Goal: Information Seeking & Learning: Learn about a topic

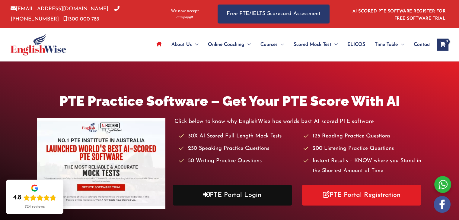
click at [227, 199] on link "PTE Portal Login" at bounding box center [232, 195] width 119 height 21
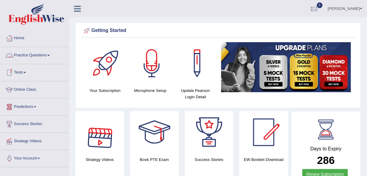
click at [41, 56] on link "Practice Questions" at bounding box center [34, 54] width 69 height 15
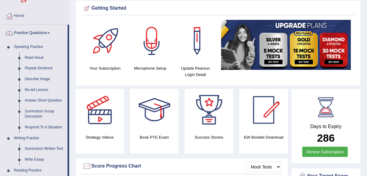
scroll to position [25, 0]
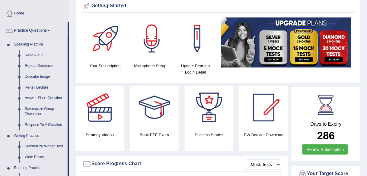
click at [32, 55] on link "Read Aloud" at bounding box center [45, 55] width 46 height 11
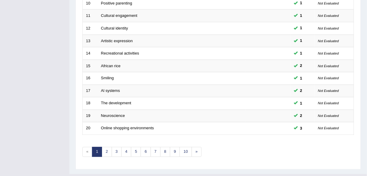
scroll to position [219, 0]
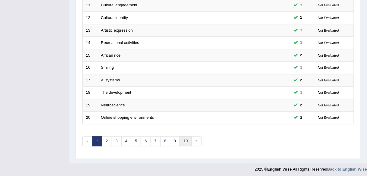
click at [183, 137] on link "10" at bounding box center [186, 142] width 12 height 10
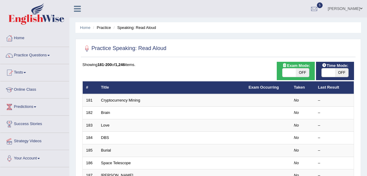
click at [117, 100] on link "Cryptocurrency Mining" at bounding box center [120, 100] width 39 height 5
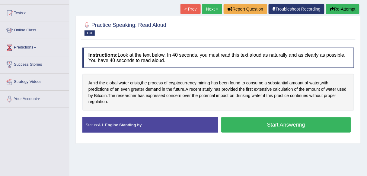
scroll to position [68, 0]
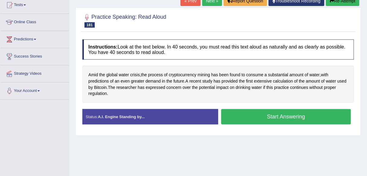
click at [282, 115] on button "Start Answering" at bounding box center [286, 116] width 130 height 15
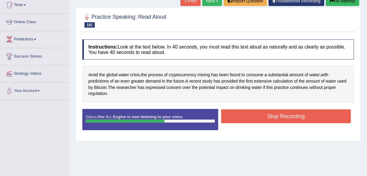
click at [282, 115] on button "Stop Recording" at bounding box center [286, 117] width 130 height 14
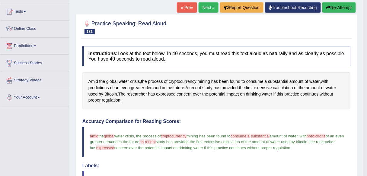
scroll to position [57, 0]
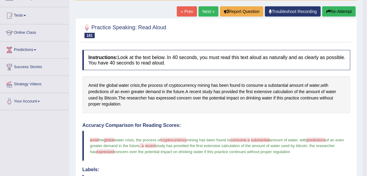
click at [208, 11] on link "Next »" at bounding box center [209, 11] width 20 height 10
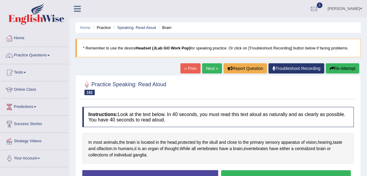
scroll to position [42, 0]
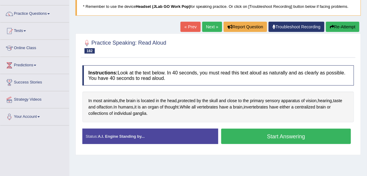
click at [278, 133] on button "Start Answering" at bounding box center [286, 136] width 130 height 15
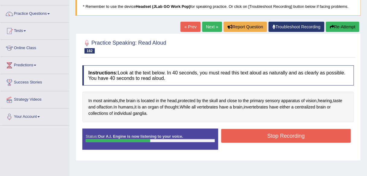
click at [276, 135] on button "Stop Recording" at bounding box center [286, 136] width 130 height 14
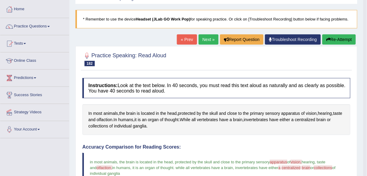
scroll to position [27, 0]
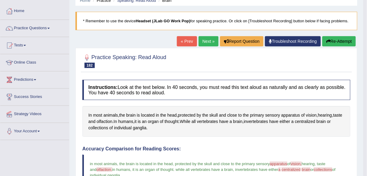
click at [207, 43] on link "Next »" at bounding box center [209, 41] width 20 height 10
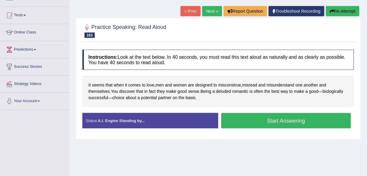
scroll to position [59, 0]
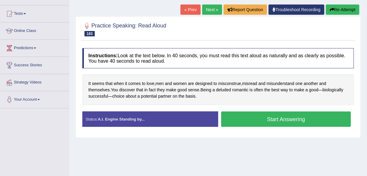
click at [276, 118] on button "Start Answering" at bounding box center [286, 119] width 130 height 15
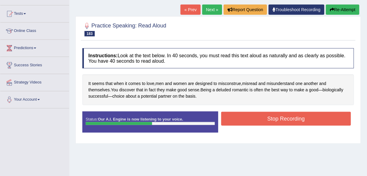
click at [276, 118] on button "Stop Recording" at bounding box center [286, 119] width 130 height 14
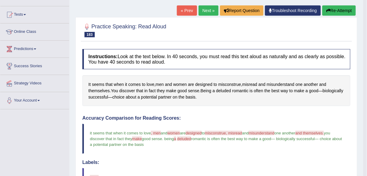
scroll to position [40, 0]
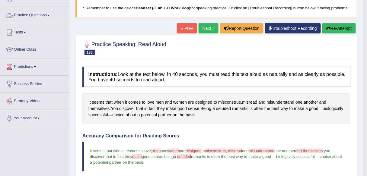
click at [40, 14] on link "Practice Questions" at bounding box center [34, 14] width 69 height 15
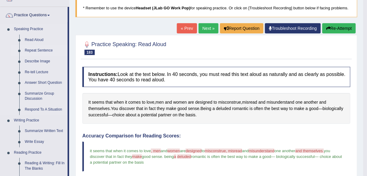
click at [42, 50] on link "Repeat Sentence" at bounding box center [45, 50] width 46 height 11
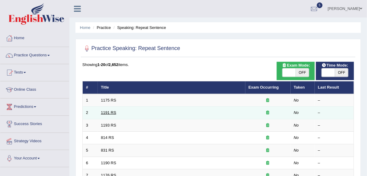
click at [108, 112] on link "1191 RS" at bounding box center [108, 112] width 15 height 5
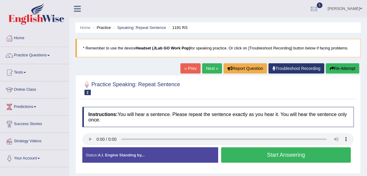
click at [277, 155] on button "Start Answering" at bounding box center [286, 155] width 130 height 15
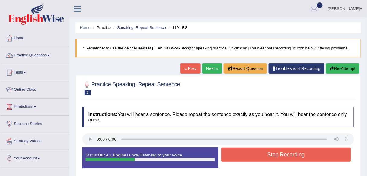
click at [277, 155] on button "Stop Recording" at bounding box center [286, 155] width 130 height 14
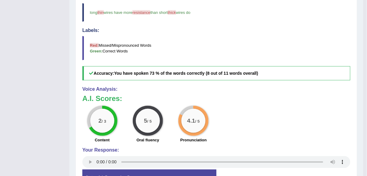
scroll to position [198, 0]
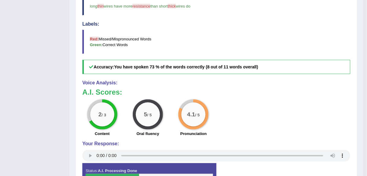
drag, startPoint x: 367, startPoint y: 91, endPoint x: 368, endPoint y: 101, distance: 9.4
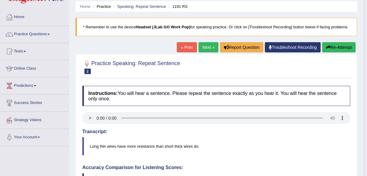
scroll to position [3, 0]
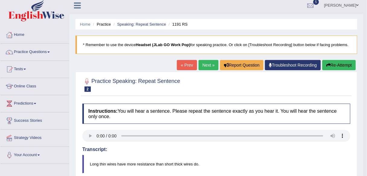
click at [205, 65] on link "Next »" at bounding box center [209, 65] width 20 height 10
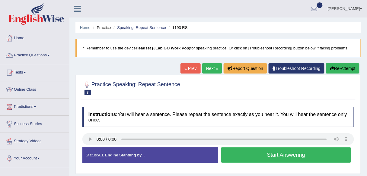
click at [282, 155] on button "Start Answering" at bounding box center [286, 155] width 130 height 15
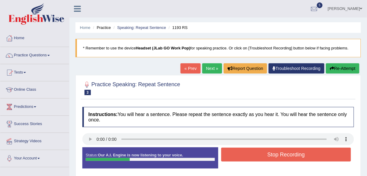
click at [282, 155] on button "Stop Recording" at bounding box center [286, 155] width 130 height 14
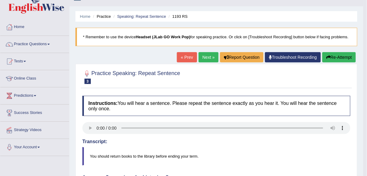
scroll to position [10, 0]
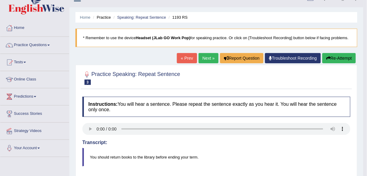
click at [208, 57] on link "Next »" at bounding box center [209, 58] width 20 height 10
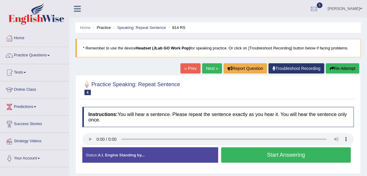
click at [275, 155] on button "Start Answering" at bounding box center [286, 155] width 130 height 15
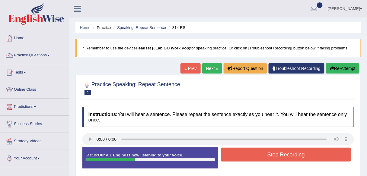
click at [275, 155] on button "Stop Recording" at bounding box center [286, 155] width 130 height 14
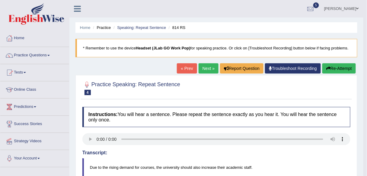
click at [208, 69] on link "Next »" at bounding box center [209, 68] width 20 height 10
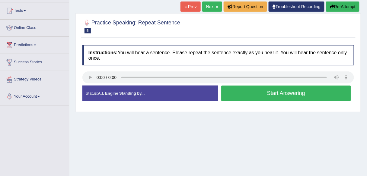
scroll to position [63, 0]
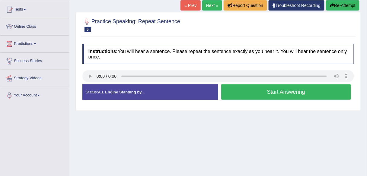
click at [276, 97] on button "Start Answering" at bounding box center [286, 91] width 130 height 15
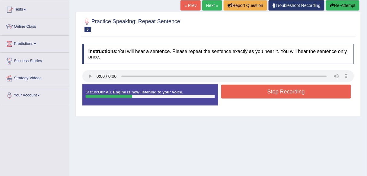
click at [276, 93] on button "Stop Recording" at bounding box center [286, 92] width 130 height 14
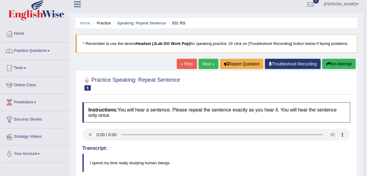
scroll to position [0, 0]
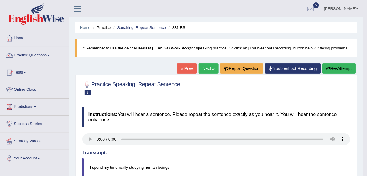
click at [204, 69] on link "Next »" at bounding box center [209, 68] width 20 height 10
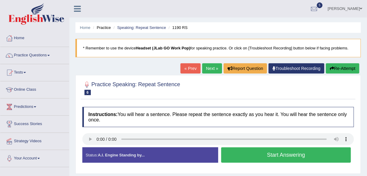
click at [282, 155] on button "Start Answering" at bounding box center [286, 155] width 130 height 15
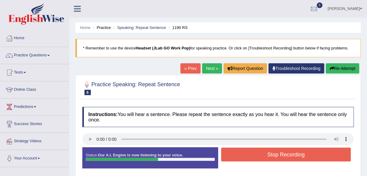
click at [282, 155] on button "Stop Recording" at bounding box center [286, 155] width 130 height 14
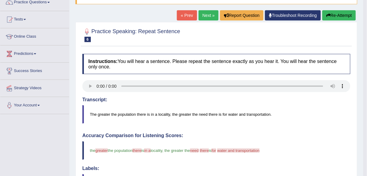
scroll to position [53, 0]
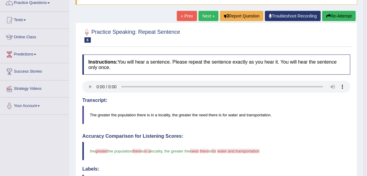
click at [206, 11] on link "Next »" at bounding box center [209, 16] width 20 height 10
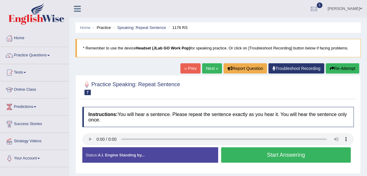
click at [276, 153] on button "Start Answering" at bounding box center [286, 155] width 130 height 15
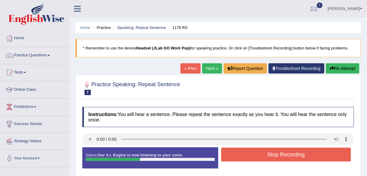
click at [276, 153] on button "Stop Recording" at bounding box center [286, 155] width 130 height 14
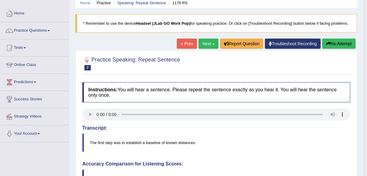
scroll to position [9, 0]
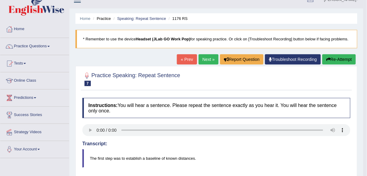
click at [206, 61] on link "Next »" at bounding box center [209, 59] width 20 height 10
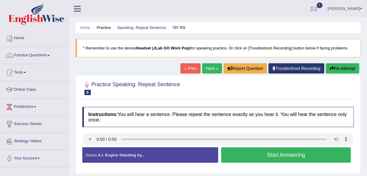
click at [269, 153] on button "Start Answering" at bounding box center [286, 155] width 130 height 15
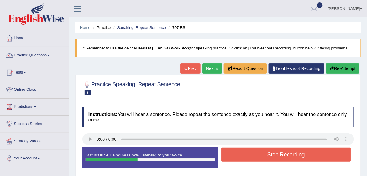
click at [269, 153] on button "Stop Recording" at bounding box center [286, 155] width 130 height 14
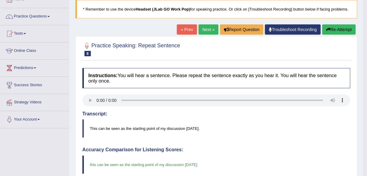
scroll to position [37, 0]
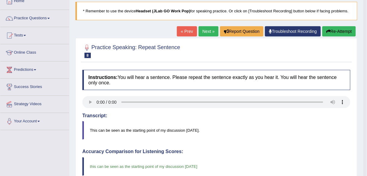
click at [206, 33] on link "Next »" at bounding box center [209, 31] width 20 height 10
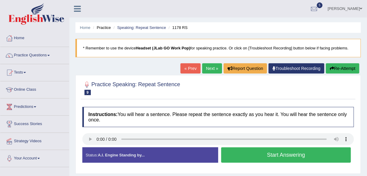
click at [271, 151] on button "Start Answering" at bounding box center [286, 155] width 130 height 15
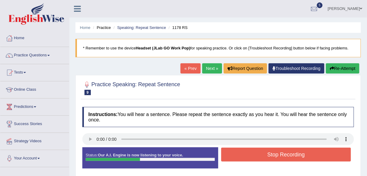
click at [271, 151] on button "Stop Recording" at bounding box center [286, 155] width 130 height 14
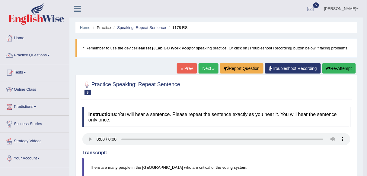
click at [204, 69] on link "Next »" at bounding box center [209, 68] width 20 height 10
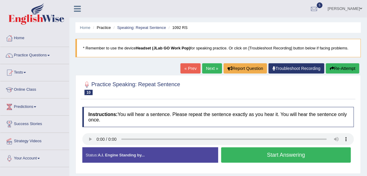
click at [274, 158] on button "Start Answering" at bounding box center [286, 155] width 130 height 15
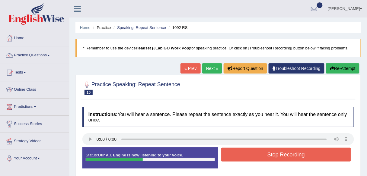
click at [274, 158] on button "Stop Recording" at bounding box center [286, 155] width 130 height 14
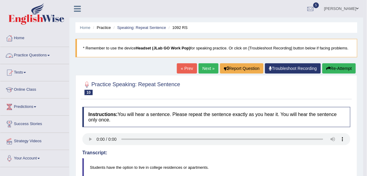
click at [22, 53] on link "Practice Questions" at bounding box center [34, 54] width 69 height 15
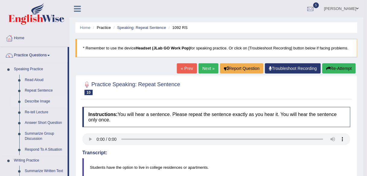
click at [40, 100] on link "Describe Image" at bounding box center [45, 101] width 46 height 11
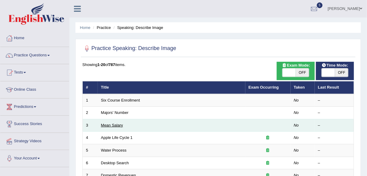
click at [117, 123] on link "Mean Salary" at bounding box center [112, 125] width 22 height 5
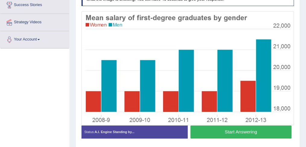
scroll to position [117, 0]
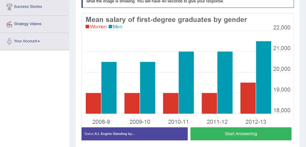
click at [230, 135] on button "Start Answering" at bounding box center [240, 133] width 101 height 13
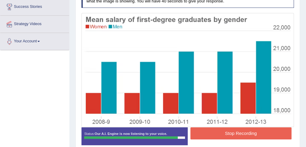
click at [230, 135] on button "Stop Recording" at bounding box center [240, 133] width 101 height 12
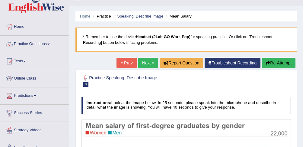
scroll to position [11, 0]
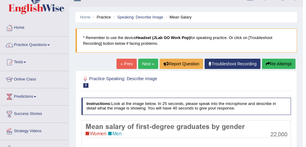
click at [273, 63] on button "Re-Attempt" at bounding box center [278, 64] width 33 height 10
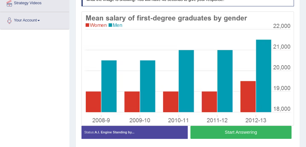
scroll to position [140, 0]
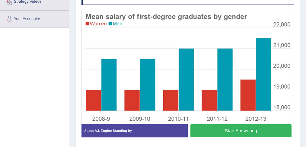
click at [225, 130] on button "Start Answering" at bounding box center [240, 130] width 101 height 13
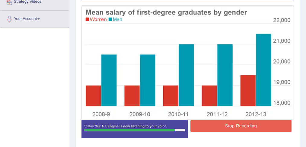
click at [230, 124] on button "Stop Recording" at bounding box center [240, 126] width 101 height 12
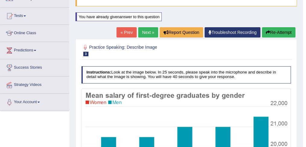
scroll to position [45, 0]
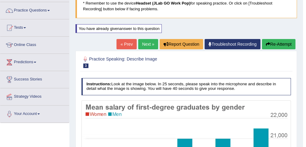
click at [146, 42] on link "Next »" at bounding box center [148, 44] width 20 height 10
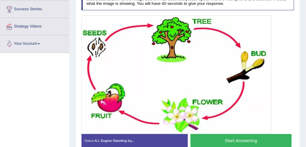
scroll to position [114, 0]
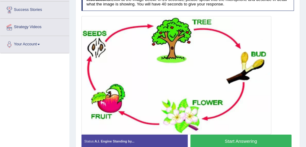
click at [227, 137] on button "Start Answering" at bounding box center [240, 140] width 101 height 13
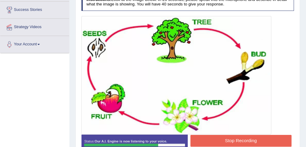
click at [236, 140] on button "Stop Recording" at bounding box center [240, 141] width 101 height 12
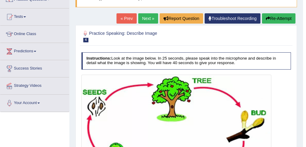
scroll to position [55, 0]
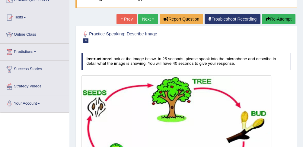
click at [145, 18] on link "Next »" at bounding box center [148, 19] width 20 height 10
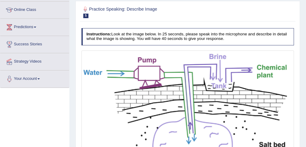
scroll to position [92, 0]
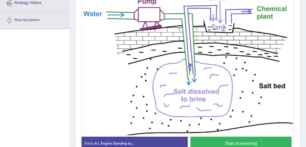
scroll to position [145, 0]
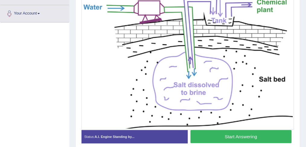
click at [222, 135] on button "Start Answering" at bounding box center [240, 136] width 101 height 13
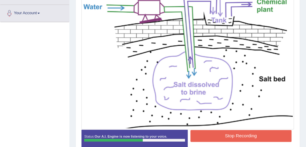
scroll to position [160, 0]
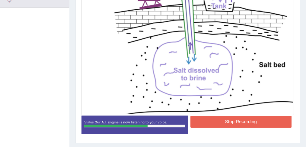
click at [235, 120] on button "Stop Recording" at bounding box center [240, 122] width 101 height 12
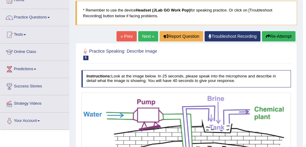
scroll to position [34, 0]
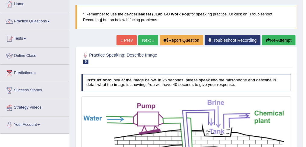
click at [144, 40] on link "Next »" at bounding box center [148, 40] width 20 height 10
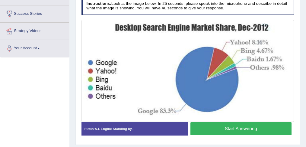
scroll to position [111, 0]
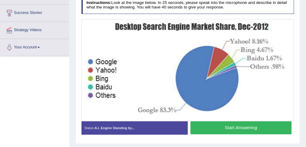
click at [243, 126] on button "Start Answering" at bounding box center [240, 127] width 101 height 13
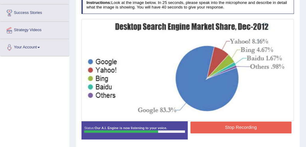
click at [232, 126] on button "Stop Recording" at bounding box center [240, 127] width 101 height 12
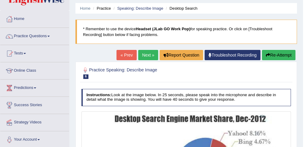
scroll to position [14, 0]
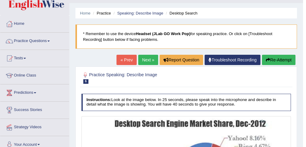
click at [139, 60] on link "Next »" at bounding box center [148, 60] width 20 height 10
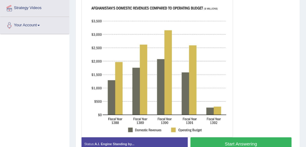
scroll to position [131, 0]
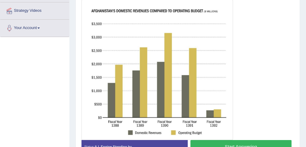
click at [231, 143] on button "Start Answering" at bounding box center [240, 146] width 101 height 13
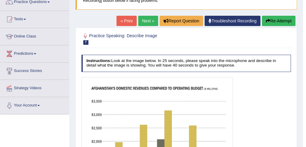
scroll to position [51, 0]
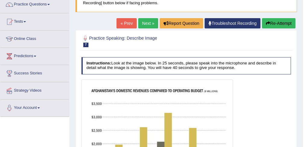
click at [281, 24] on button "Re-Attempt" at bounding box center [278, 23] width 33 height 10
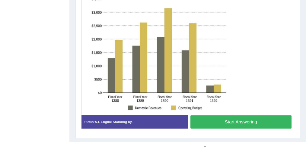
scroll to position [180, 0]
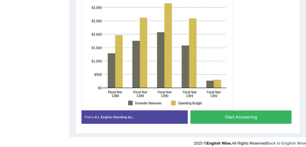
click at [215, 114] on button "Start Answering" at bounding box center [240, 116] width 101 height 13
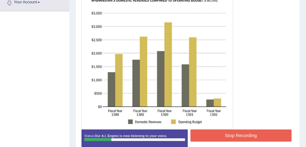
scroll to position [159, 0]
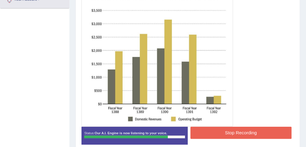
click at [233, 133] on button "Stop Recording" at bounding box center [240, 132] width 101 height 12
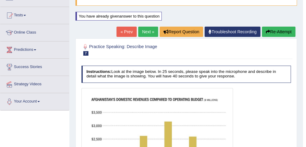
scroll to position [56, 0]
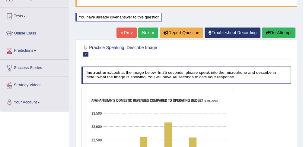
click at [275, 35] on button "Re-Attempt" at bounding box center [278, 32] width 33 height 10
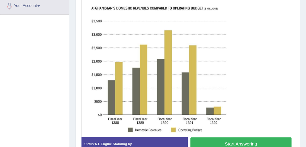
scroll to position [160, 0]
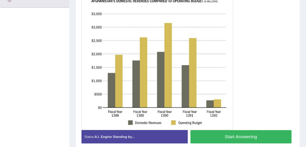
click at [226, 134] on button "Start Answering" at bounding box center [240, 136] width 101 height 13
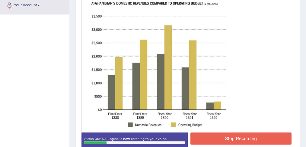
scroll to position [154, 0]
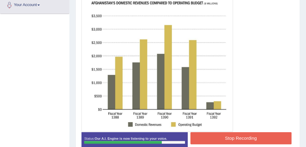
click at [231, 137] on button "Stop Recording" at bounding box center [240, 138] width 101 height 12
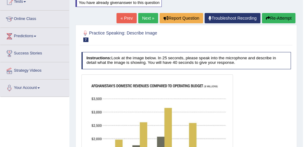
scroll to position [72, 0]
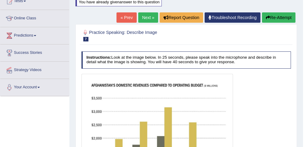
click at [277, 18] on button "Re-Attempt" at bounding box center [278, 17] width 33 height 10
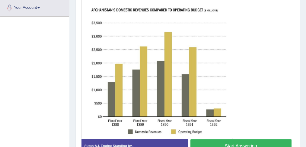
scroll to position [151, 0]
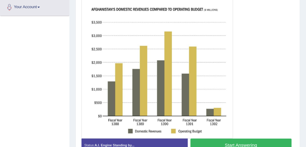
click at [228, 143] on button "Start Answering" at bounding box center [240, 144] width 101 height 13
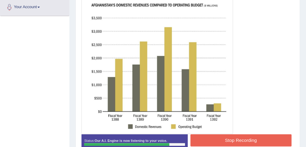
click at [235, 139] on button "Stop Recording" at bounding box center [240, 140] width 101 height 12
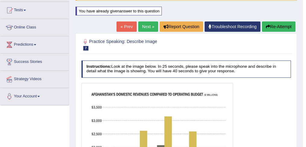
scroll to position [58, 0]
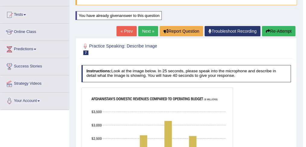
click at [279, 30] on button "Re-Attempt" at bounding box center [278, 31] width 33 height 10
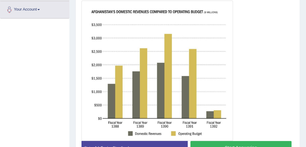
scroll to position [152, 0]
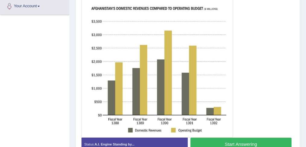
click at [225, 142] on button "Start Answering" at bounding box center [240, 143] width 101 height 13
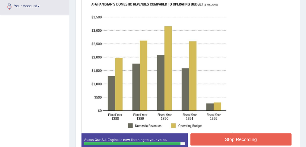
click at [232, 136] on button "Stop Recording" at bounding box center [240, 139] width 101 height 12
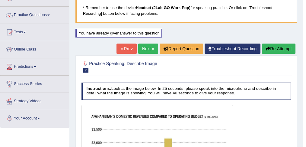
scroll to position [34, 0]
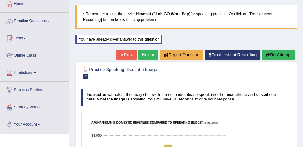
click at [276, 54] on button "Re-Attempt" at bounding box center [278, 54] width 33 height 10
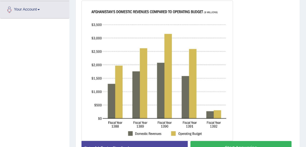
scroll to position [151, 0]
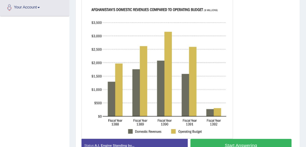
click at [232, 142] on button "Start Answering" at bounding box center [240, 145] width 101 height 13
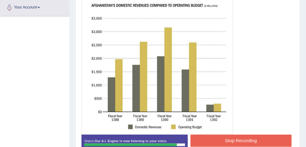
click at [241, 136] on button "Stop Recording" at bounding box center [240, 140] width 101 height 12
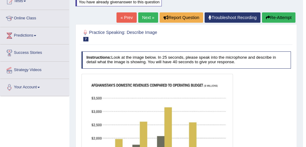
scroll to position [71, 0]
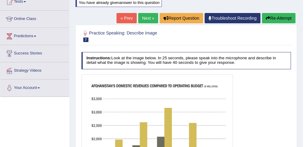
click at [279, 19] on button "Re-Attempt" at bounding box center [278, 18] width 33 height 10
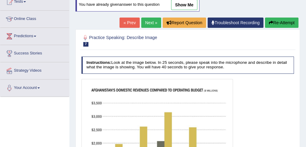
click at [278, 22] on button "Re-Attempt" at bounding box center [281, 23] width 33 height 10
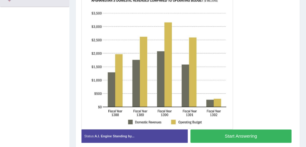
scroll to position [161, 0]
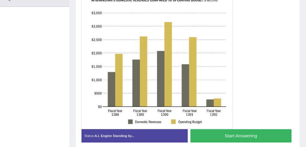
click at [234, 135] on button "Start Answering" at bounding box center [240, 135] width 101 height 13
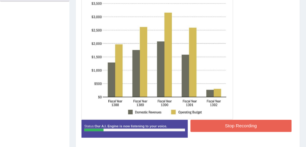
scroll to position [168, 0]
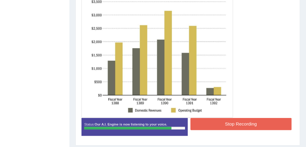
click at [231, 123] on button "Stop Recording" at bounding box center [240, 124] width 101 height 12
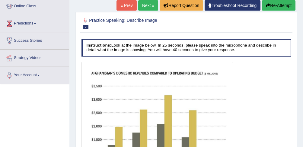
scroll to position [77, 0]
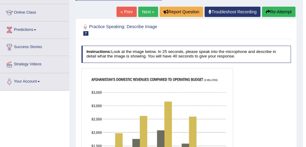
click at [275, 12] on button "Re-Attempt" at bounding box center [278, 12] width 33 height 10
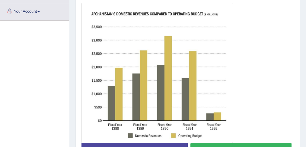
scroll to position [148, 0]
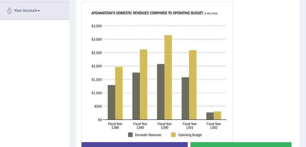
click at [231, 143] on button "Start Answering" at bounding box center [240, 148] width 101 height 13
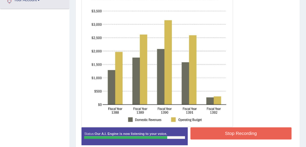
scroll to position [162, 0]
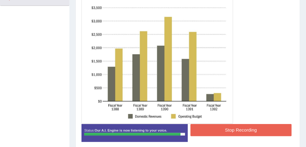
click at [244, 128] on button "Stop Recording" at bounding box center [240, 130] width 101 height 12
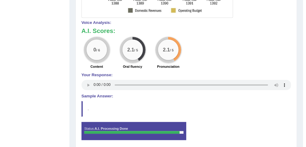
scroll to position [268, 0]
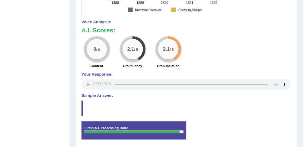
click at [176, 110] on blockquote "." at bounding box center [186, 108] width 210 height 16
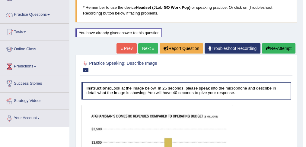
scroll to position [40, 0]
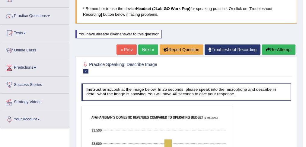
click at [147, 49] on link "Next »" at bounding box center [148, 49] width 20 height 10
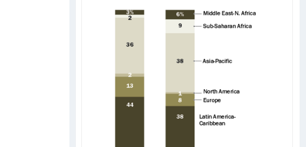
scroll to position [188, 0]
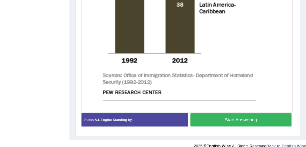
scroll to position [298, 0]
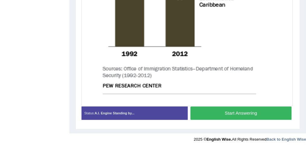
click at [238, 113] on button "Start Answering" at bounding box center [240, 112] width 101 height 13
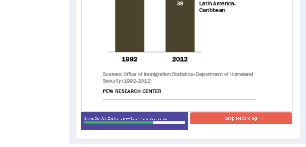
scroll to position [294, 0]
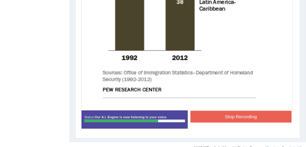
click at [237, 116] on button "Stop Recording" at bounding box center [240, 116] width 101 height 12
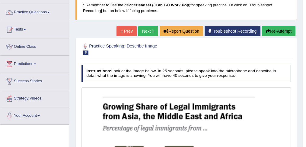
scroll to position [41, 0]
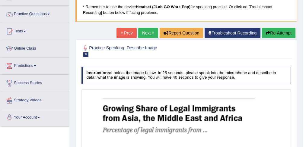
click at [146, 33] on link "Next »" at bounding box center [148, 33] width 20 height 10
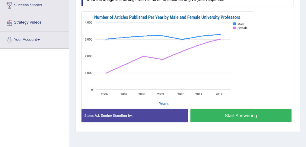
scroll to position [118, 0]
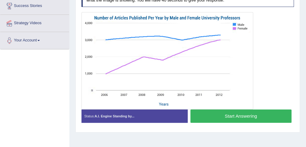
click at [240, 115] on button "Start Answering" at bounding box center [240, 115] width 101 height 13
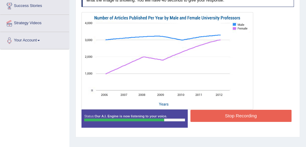
click at [233, 113] on button "Stop Recording" at bounding box center [240, 116] width 101 height 12
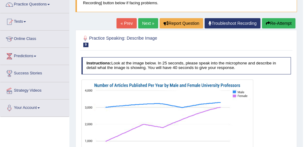
scroll to position [51, 0]
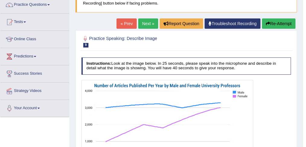
click at [145, 24] on link "Next »" at bounding box center [148, 23] width 20 height 10
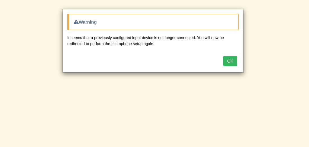
click at [231, 58] on button "OK" at bounding box center [230, 61] width 14 height 10
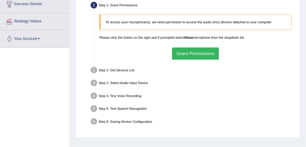
scroll to position [116, 0]
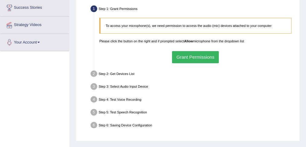
click at [186, 55] on button "Grant Permissions" at bounding box center [195, 57] width 47 height 12
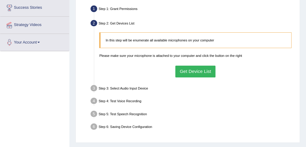
click at [189, 73] on button "Get Device List" at bounding box center [195, 71] width 40 height 12
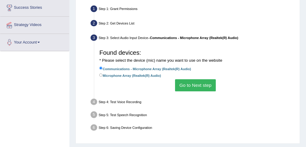
click at [190, 83] on button "Go to Next step" at bounding box center [195, 85] width 41 height 12
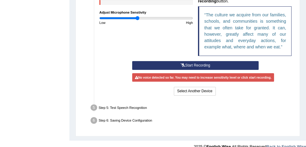
scroll to position [210, 0]
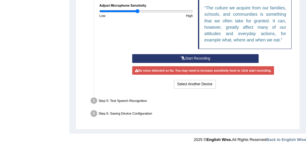
click at [191, 57] on button "Start Recording" at bounding box center [195, 58] width 126 height 9
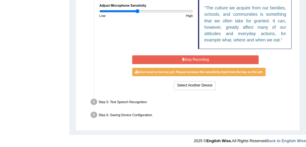
click at [191, 57] on button "Stop Recording" at bounding box center [195, 59] width 126 height 9
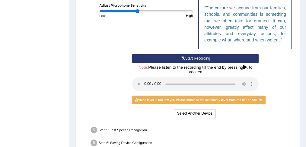
scroll to position [0, 0]
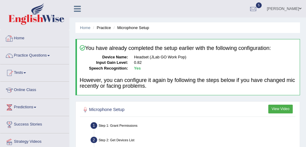
click at [20, 39] on link "Home" at bounding box center [34, 37] width 69 height 15
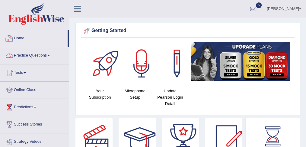
click at [30, 54] on link "Practice Questions" at bounding box center [34, 54] width 69 height 15
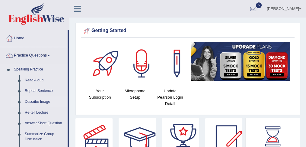
click at [37, 101] on link "Describe Image" at bounding box center [45, 101] width 46 height 11
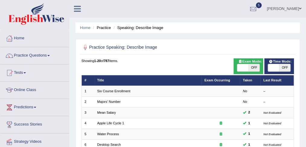
scroll to position [58, 0]
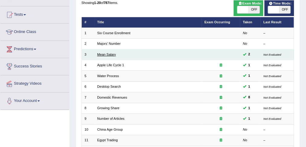
click at [113, 53] on link "Mean Salary" at bounding box center [106, 55] width 19 height 4
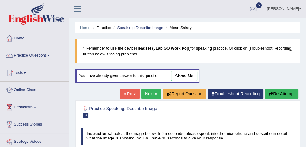
click at [186, 74] on link "show me" at bounding box center [184, 76] width 26 height 10
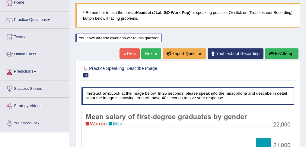
scroll to position [35, 0]
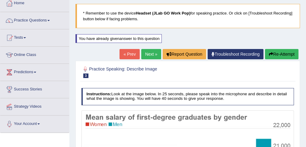
click at [275, 53] on button "Re-Attempt" at bounding box center [281, 54] width 33 height 10
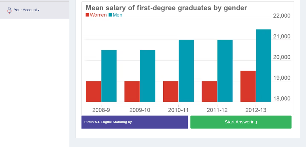
scroll to position [144, 0]
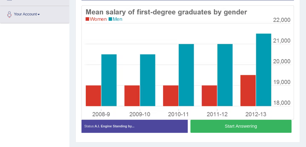
click at [221, 123] on button "Start Answering" at bounding box center [240, 126] width 101 height 13
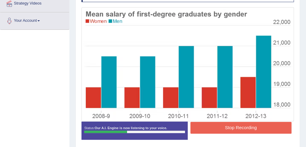
scroll to position [138, 0]
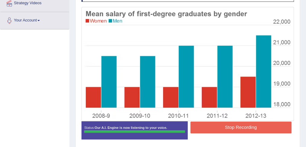
click at [226, 128] on div "Instructions: Look at the image below. In 25 seconds, please speak into the mic…" at bounding box center [187, 64] width 215 height 164
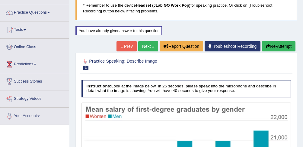
scroll to position [37, 0]
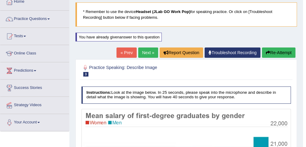
click at [144, 51] on link "Next »" at bounding box center [148, 52] width 20 height 10
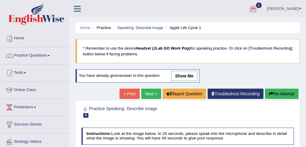
click at [146, 96] on link "Next »" at bounding box center [151, 93] width 20 height 10
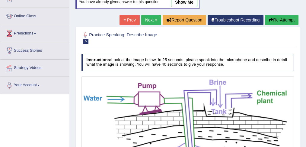
scroll to position [93, 0]
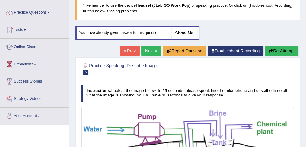
drag, startPoint x: 308, startPoint y: 23, endPoint x: 307, endPoint y: 41, distance: 18.1
click at [306, 41] on html "Toggle navigation Home Practice Questions Speaking Practice Read Aloud Repeat S…" at bounding box center [153, 30] width 306 height 147
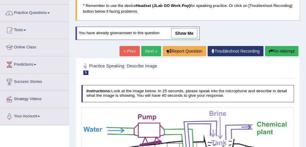
click at [151, 49] on link "Next »" at bounding box center [151, 51] width 20 height 10
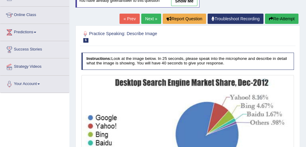
scroll to position [68, 0]
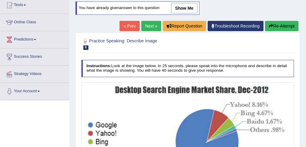
click at [152, 25] on link "Next »" at bounding box center [151, 26] width 20 height 10
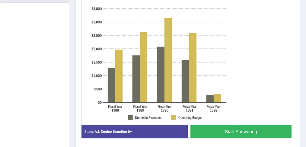
scroll to position [167, 0]
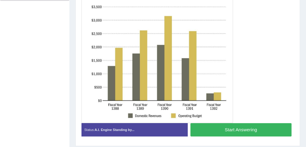
click at [241, 126] on button "Start Answering" at bounding box center [240, 129] width 101 height 13
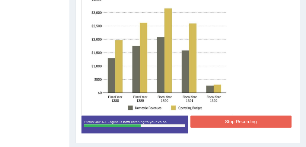
scroll to position [172, 0]
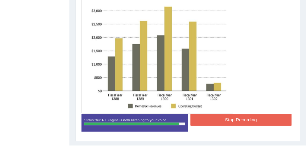
click at [230, 120] on button "Stop Recording" at bounding box center [240, 119] width 101 height 12
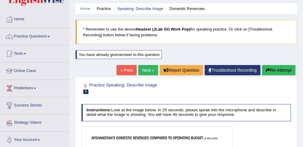
scroll to position [0, 0]
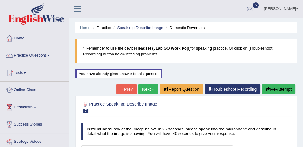
drag, startPoint x: 305, startPoint y: 44, endPoint x: 308, endPoint y: 40, distance: 4.4
click at [306, 40] on html "Toggle navigation Home Practice Questions Speaking Practice Read Aloud Repeat S…" at bounding box center [153, 73] width 306 height 147
click at [25, 88] on link "Online Class" at bounding box center [34, 88] width 69 height 15
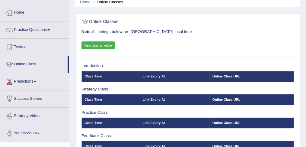
scroll to position [20, 0]
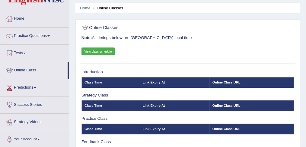
click at [100, 50] on link "View class schedule" at bounding box center [97, 51] width 33 height 8
click at [43, 34] on link "Practice Questions" at bounding box center [34, 34] width 69 height 15
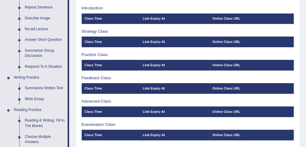
scroll to position [78, 0]
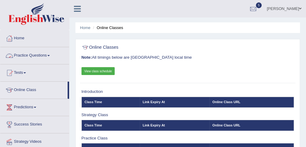
click at [43, 51] on link "Practice Questions" at bounding box center [34, 54] width 69 height 15
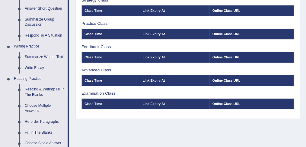
scroll to position [141, 0]
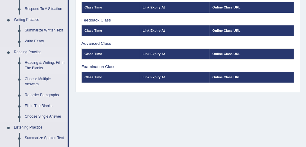
click at [38, 62] on link "Reading & Writing: Fill In The Blanks" at bounding box center [45, 65] width 46 height 16
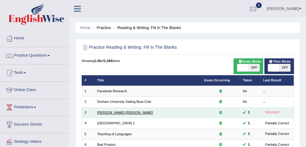
click at [107, 112] on link "[PERSON_NAME] [PERSON_NAME]" at bounding box center [125, 112] width 56 height 4
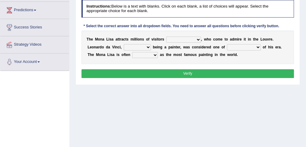
scroll to position [101, 0]
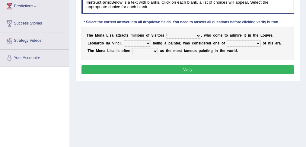
click at [196, 33] on select "around the year the all year all year round per year" at bounding box center [183, 36] width 35 height 6
select select "per year"
click at [166, 33] on select "around the year the all year all year round per year" at bounding box center [183, 36] width 35 height 6
click at [147, 42] on select "rather than as much as as well as as long as" at bounding box center [137, 43] width 27 height 6
select select "as well as"
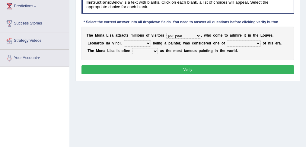
click at [124, 40] on select "rather than as much as as well as as long as" at bounding box center [137, 43] width 27 height 6
click at [256, 41] on select "better artists artist the better artist the best artists" at bounding box center [244, 43] width 34 height 6
select select "the best artists"
click at [227, 40] on select "better artists artist the better artist the best artists" at bounding box center [244, 43] width 34 height 6
click at [146, 50] on select "classified suggested predicted described" at bounding box center [145, 51] width 26 height 6
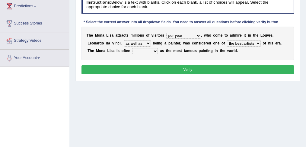
select select "described"
click at [132, 48] on select "classified suggested predicted described" at bounding box center [145, 51] width 26 height 6
click at [174, 68] on button "Verify" at bounding box center [187, 69] width 213 height 9
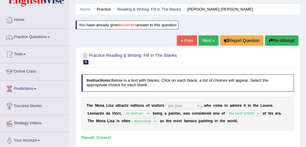
scroll to position [14, 0]
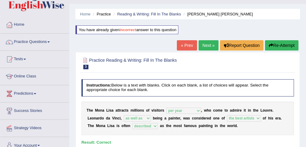
click at [207, 44] on link "Next »" at bounding box center [209, 45] width 20 height 10
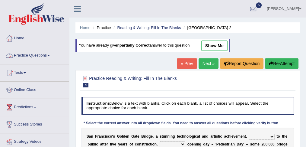
click at [33, 54] on link "Practice Questions" at bounding box center [34, 54] width 69 height 15
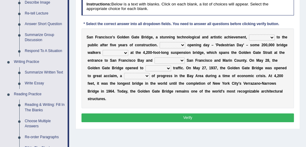
scroll to position [100, 0]
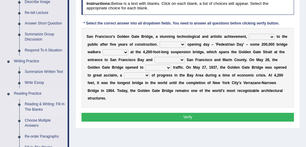
click at [47, 104] on link "Reading & Writing: Fill In The Blanks" at bounding box center [45, 107] width 46 height 16
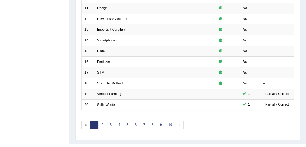
scroll to position [190, 0]
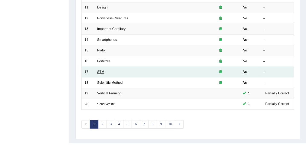
click at [100, 70] on link "STM" at bounding box center [100, 72] width 7 height 4
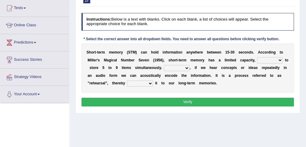
scroll to position [66, 0]
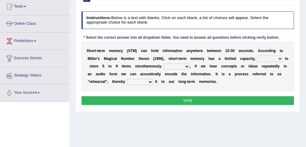
click at [280, 57] on select "being able is able be able unable" at bounding box center [270, 59] width 26 height 6
select select "is able"
click at [257, 56] on select "being able is able be able unable" at bounding box center [270, 59] width 26 height 6
click at [186, 65] on select "However So Moreover Therefore" at bounding box center [177, 66] width 26 height 6
select select "However"
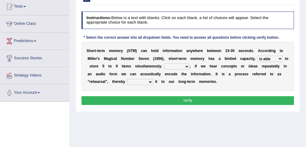
click at [164, 63] on select "However So Moreover Therefore" at bounding box center [177, 66] width 26 height 6
click at [149, 81] on select "commit commits commiting commited" at bounding box center [140, 82] width 26 height 6
select select "commiting"
click at [127, 79] on select "commit commits commiting commited" at bounding box center [140, 82] width 26 height 6
click at [169, 101] on button "Verify" at bounding box center [187, 100] width 213 height 9
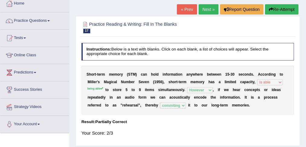
scroll to position [29, 0]
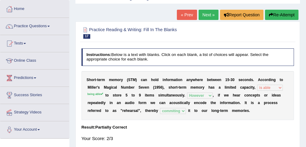
click at [187, 15] on link "« Prev" at bounding box center [187, 15] width 20 height 10
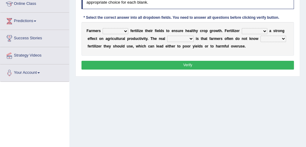
scroll to position [86, 0]
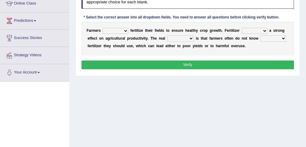
click at [127, 29] on select "must should need can" at bounding box center [116, 31] width 26 height 6
select select "should"
click at [103, 28] on select "must should need can" at bounding box center [116, 31] width 26 height 6
click at [264, 29] on select "has had have having" at bounding box center [255, 31] width 26 height 6
select select "has"
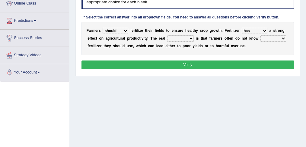
click at [242, 28] on select "has had have having" at bounding box center [255, 31] width 26 height 6
click at [189, 37] on select "problem question conclusion answer" at bounding box center [180, 38] width 27 height 6
click at [158, 51] on div "F a r m e r s must should need can f e r t i l i z e t h e i r f i e l d s t o …" at bounding box center [187, 38] width 213 height 33
click at [190, 37] on select "problem question conclusion answer" at bounding box center [180, 38] width 27 height 6
select select "problem"
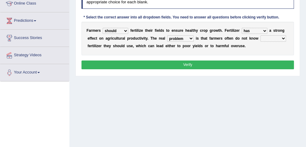
click at [167, 35] on select "problem question conclusion answer" at bounding box center [180, 38] width 27 height 6
click at [282, 37] on select "how much how many however so much" at bounding box center [273, 38] width 26 height 6
select select "how much"
click at [260, 35] on select "how much how many however so much" at bounding box center [273, 38] width 26 height 6
click at [177, 63] on button "Verify" at bounding box center [187, 64] width 213 height 9
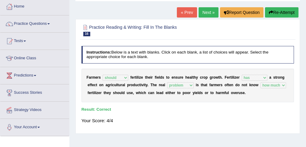
scroll to position [29, 0]
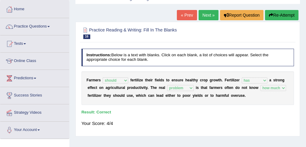
click at [186, 16] on link "« Prev" at bounding box center [187, 15] width 20 height 10
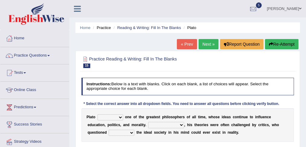
drag, startPoint x: 305, startPoint y: 44, endPoint x: 303, endPoint y: 67, distance: 23.0
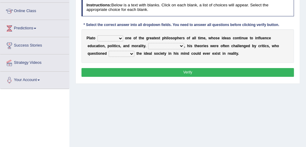
scroll to position [78, 0]
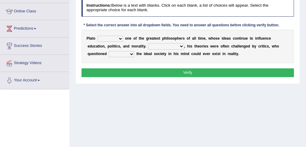
click at [119, 36] on select "keeps comes claims remains" at bounding box center [110, 39] width 26 height 6
select select "remains"
click at [97, 36] on select "keeps comes claims remains" at bounding box center [110, 39] width 26 height 6
click at [180, 45] on select "Notwithstanding So However Whatever" at bounding box center [166, 46] width 36 height 6
select select "However"
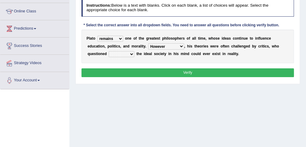
click at [148, 43] on select "Notwithstanding So However Whatever" at bounding box center [166, 46] width 36 height 6
click at [131, 53] on select "which what that whether" at bounding box center [122, 54] width 26 height 6
select select "whether"
click at [109, 51] on select "which what that whether" at bounding box center [122, 54] width 26 height 6
click at [192, 71] on button "Verify" at bounding box center [187, 72] width 213 height 9
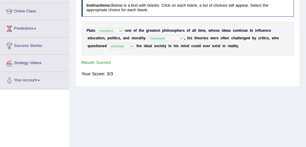
click at [192, 71] on div "Your Score: 3/3" at bounding box center [187, 73] width 213 height 12
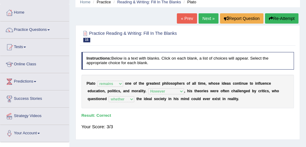
scroll to position [11, 0]
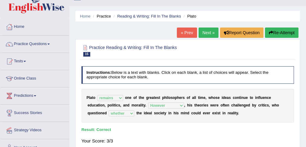
click at [185, 32] on link "« Prev" at bounding box center [187, 32] width 20 height 10
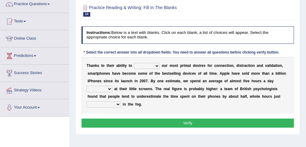
scroll to position [51, 0]
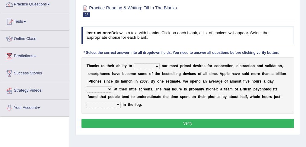
click at [156, 65] on select "hijack describe sharpen conserve" at bounding box center [147, 66] width 26 height 6
click at [142, 56] on div "Instructions: Below is a text with blanks. Click on each blank, a list of choic…" at bounding box center [187, 77] width 215 height 107
click at [157, 65] on select "hijack describe sharpen conserve" at bounding box center [147, 66] width 26 height 6
select select "sharpen"
click at [134, 63] on select "hijack describe sharpen conserve" at bounding box center [147, 66] width 26 height 6
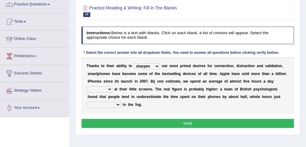
click at [110, 88] on select "watching waggling snoring staring" at bounding box center [100, 89] width 26 height 6
select select "staring"
click at [87, 86] on select "watching waggling snoring staring" at bounding box center [100, 89] width 26 height 6
click at [110, 89] on select "watching waggling snoring staring" at bounding box center [100, 89] width 26 height 6
click at [87, 86] on select "watching waggling snoring staring" at bounding box center [100, 89] width 26 height 6
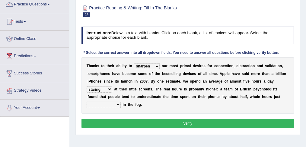
click at [118, 104] on select "has evaporated evaporating evaporate evaporates" at bounding box center [104, 104] width 34 height 6
select select "evaporates"
click at [87, 101] on select "has evaporated evaporating evaporate evaporates" at bounding box center [104, 104] width 34 height 6
click at [179, 124] on button "Verify" at bounding box center [187, 123] width 213 height 9
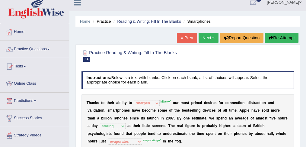
scroll to position [6, 0]
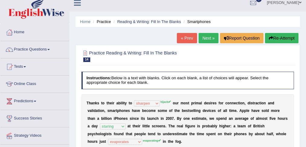
click at [187, 36] on link "« Prev" at bounding box center [187, 38] width 20 height 10
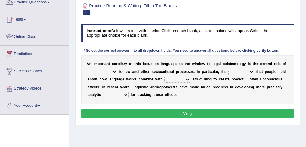
scroll to position [53, 0]
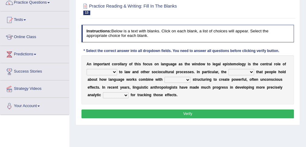
click at [114, 71] on select "discourse epoch dialect acquaintance" at bounding box center [102, 72] width 30 height 6
select select "dialect"
click at [87, 69] on select "discourse epoch dialect acquaintance" at bounding box center [102, 72] width 30 height 6
click at [250, 70] on select "deviation besmirch consent ideas" at bounding box center [241, 72] width 26 height 6
select select "ideas"
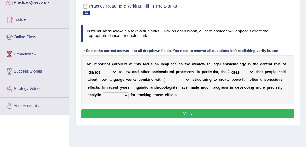
click at [228, 69] on select "deviation besmirch consent ideas" at bounding box center [241, 72] width 26 height 6
click at [187, 78] on select "mandatory linguistic legitimate customary" at bounding box center [177, 80] width 26 height 6
select select "linguistic"
click at [164, 77] on select "mandatory linguistic legitimate customary" at bounding box center [177, 80] width 26 height 6
click at [250, 70] on select "deviation besmirch consent ideas" at bounding box center [241, 72] width 26 height 6
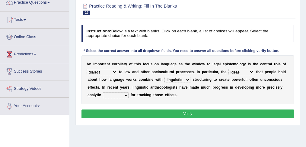
click at [228, 69] on select "deviation besmirch consent ideas" at bounding box center [241, 72] width 26 height 6
click at [125, 94] on select "tools appetite albums stroke" at bounding box center [116, 95] width 26 height 6
select select "tools"
click at [103, 92] on select "tools appetite albums stroke" at bounding box center [116, 95] width 26 height 6
click at [174, 112] on button "Verify" at bounding box center [187, 113] width 213 height 9
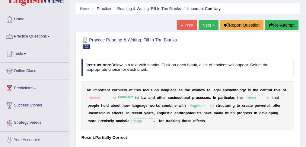
scroll to position [18, 0]
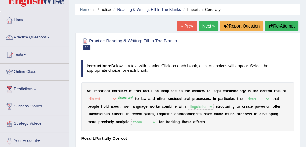
click at [182, 26] on link "« Prev" at bounding box center [187, 26] width 20 height 10
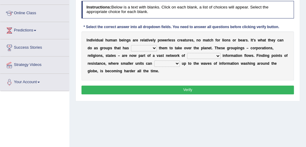
scroll to position [76, 0]
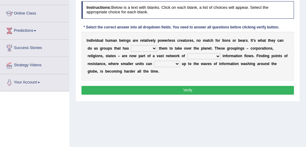
click at [153, 47] on select "enabled contended embodied conjured" at bounding box center [144, 48] width 26 height 6
select select "enabled"
click at [131, 45] on select "enabled contended embodied conjured" at bounding box center [144, 48] width 26 height 6
click at [216, 55] on select "interconnected overlapping fastened exploited" at bounding box center [203, 56] width 33 height 6
select select "fastened"
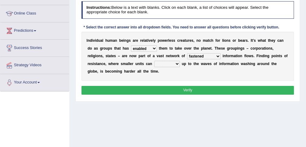
click at [187, 53] on select "interconnected overlapping fastened exploited" at bounding box center [203, 56] width 33 height 6
click at [177, 62] on select "stand raise hail pump" at bounding box center [167, 64] width 26 height 6
select select "pump"
click at [154, 61] on select "stand raise hail pump" at bounding box center [167, 64] width 26 height 6
click at [153, 48] on select "enabled contended embodied conjured" at bounding box center [144, 48] width 26 height 6
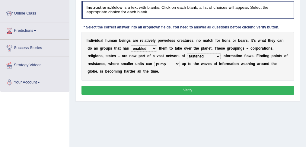
click at [153, 48] on select "enabled contended embodied conjured" at bounding box center [144, 48] width 26 height 6
click at [216, 55] on select "interconnected overlapping fastened exploited" at bounding box center [203, 56] width 33 height 6
click at [192, 91] on button "Verify" at bounding box center [187, 90] width 213 height 9
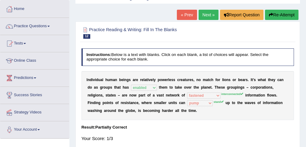
scroll to position [27, 0]
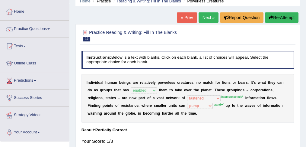
click at [188, 18] on link "« Prev" at bounding box center [187, 17] width 20 height 10
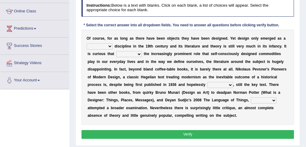
scroll to position [81, 0]
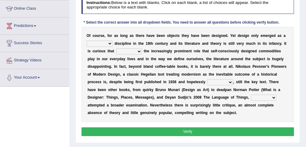
click at [109, 42] on select "bilateral ubiquitous foremost dedicated" at bounding box center [100, 43] width 26 height 6
select select "dedicated"
click at [87, 40] on select "bilateral ubiquitous foremost dedicated" at bounding box center [100, 43] width 26 height 6
click at [139, 50] on select "since despite within through" at bounding box center [129, 51] width 26 height 6
select select "through"
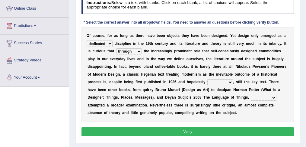
click at [116, 48] on select "since despite within through" at bounding box center [129, 51] width 26 height 6
click at [230, 81] on select "dates dating date dated" at bounding box center [220, 82] width 26 height 6
select select "dated"
click at [207, 79] on select "dates dating date dated" at bounding box center [220, 82] width 26 height 6
click at [256, 96] on select "which then however as" at bounding box center [264, 97] width 26 height 6
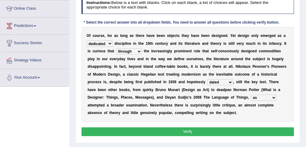
click at [251, 94] on select "which then however as" at bounding box center [264, 97] width 26 height 6
click at [255, 96] on select "which then however as" at bounding box center [264, 97] width 26 height 6
select select "however"
click at [251, 94] on select "which then however as" at bounding box center [264, 97] width 26 height 6
click at [204, 130] on button "Verify" at bounding box center [187, 131] width 213 height 9
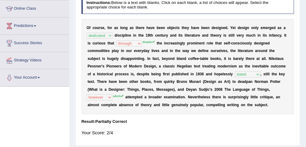
click at [180, 49] on b at bounding box center [181, 51] width 2 height 4
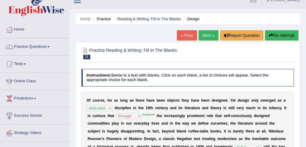
scroll to position [8, 0]
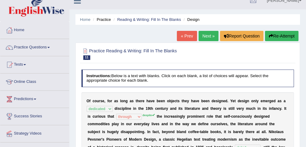
click at [188, 39] on link "« Prev" at bounding box center [187, 36] width 20 height 10
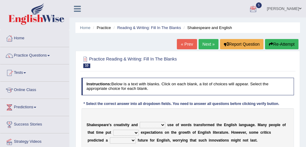
drag, startPoint x: 0, startPoint y: 0, endPoint x: 307, endPoint y: 43, distance: 310.1
click at [306, 43] on html "Toggle navigation Home Practice Questions Speaking Practice Read Aloud Repeat S…" at bounding box center [153, 73] width 306 height 147
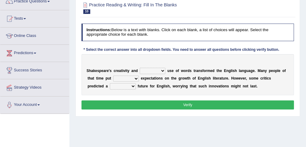
scroll to position [53, 0]
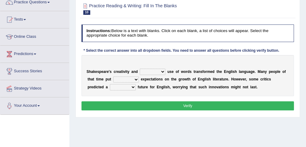
click at [162, 72] on select "idealized intensive fancied inventive" at bounding box center [153, 72] width 26 height 6
select select "idealized"
click at [140, 69] on select "idealized intensive fancied inventive" at bounding box center [153, 72] width 26 height 6
click at [135, 78] on select "wide much high more" at bounding box center [126, 79] width 26 height 6
select select "high"
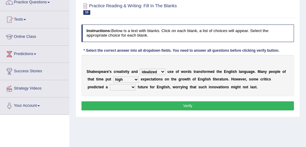
click at [113, 76] on select "wide much high more" at bounding box center [126, 79] width 26 height 6
click at [113, 87] on select "monetary promising irresistible daunting" at bounding box center [123, 87] width 26 height 6
select select "promising"
click at [110, 84] on select "monetary promising irresistible daunting" at bounding box center [123, 87] width 26 height 6
click at [162, 70] on select "idealized intensive fancied inventive" at bounding box center [153, 72] width 26 height 6
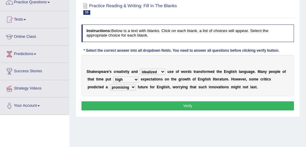
click at [140, 69] on select "idealized intensive fancied inventive" at bounding box center [153, 72] width 26 height 6
click at [182, 103] on button "Verify" at bounding box center [187, 105] width 213 height 9
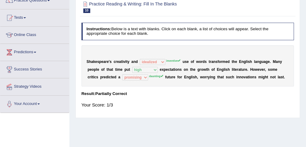
scroll to position [60, 0]
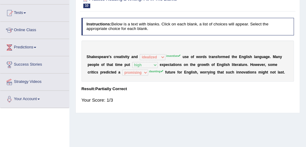
click at [244, 70] on b "v" at bounding box center [245, 72] width 2 height 4
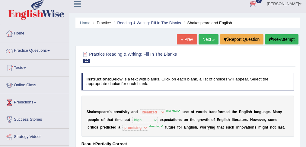
scroll to position [4, 0]
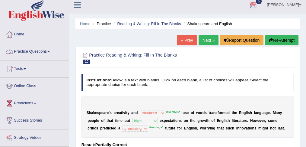
click at [26, 51] on link "Practice Questions" at bounding box center [34, 50] width 69 height 15
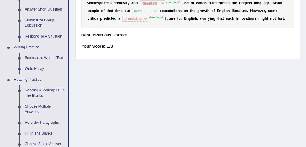
scroll to position [121, 0]
